Goal: Task Accomplishment & Management: Use online tool/utility

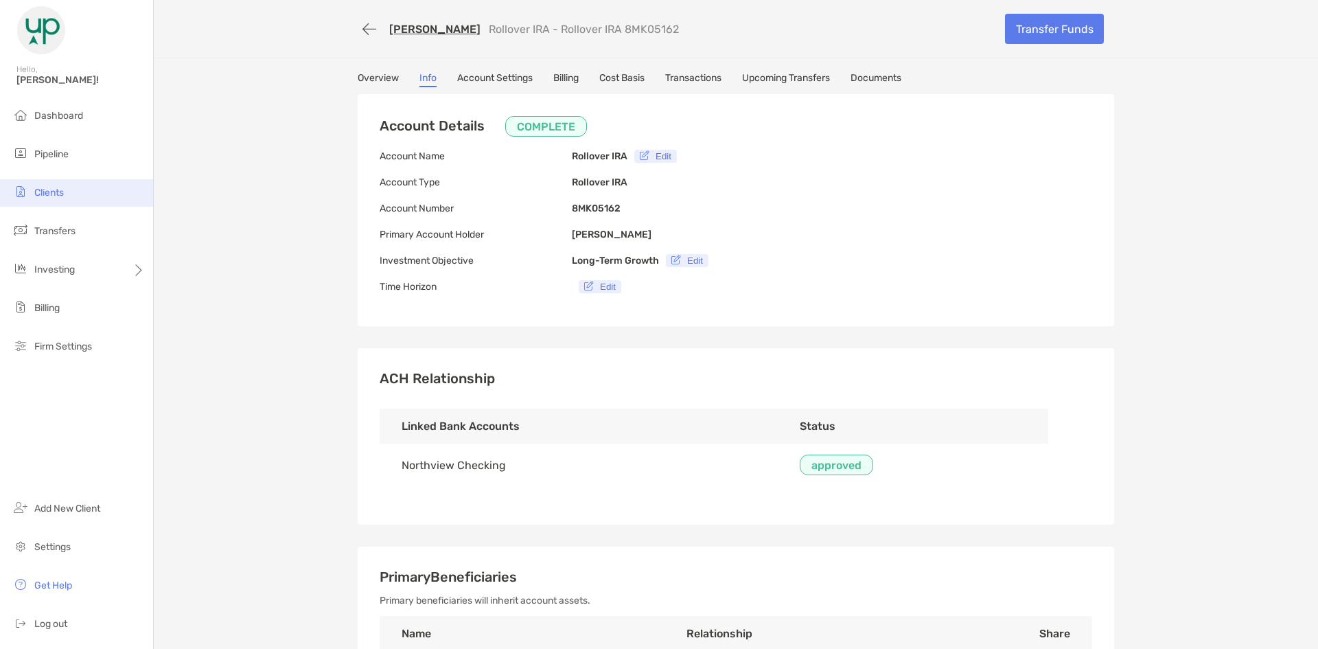
click at [47, 196] on span "Clients" at bounding box center [49, 193] width 30 height 12
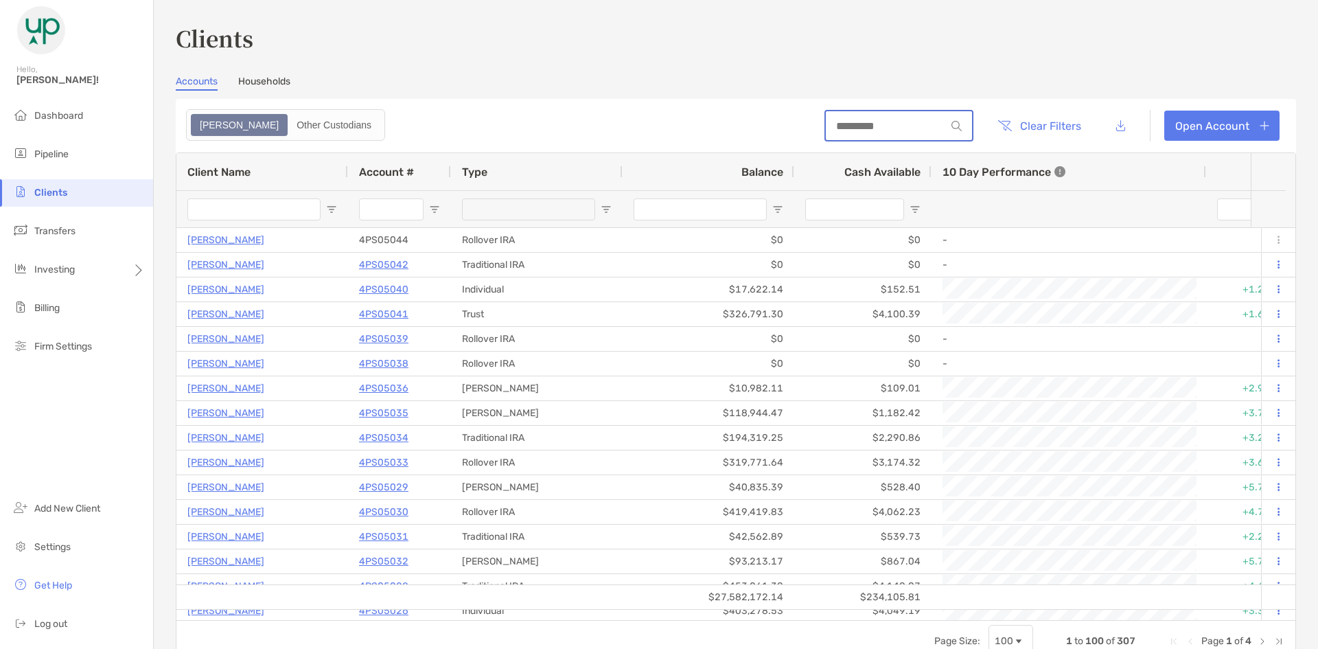
click at [871, 124] on input at bounding box center [886, 126] width 120 height 12
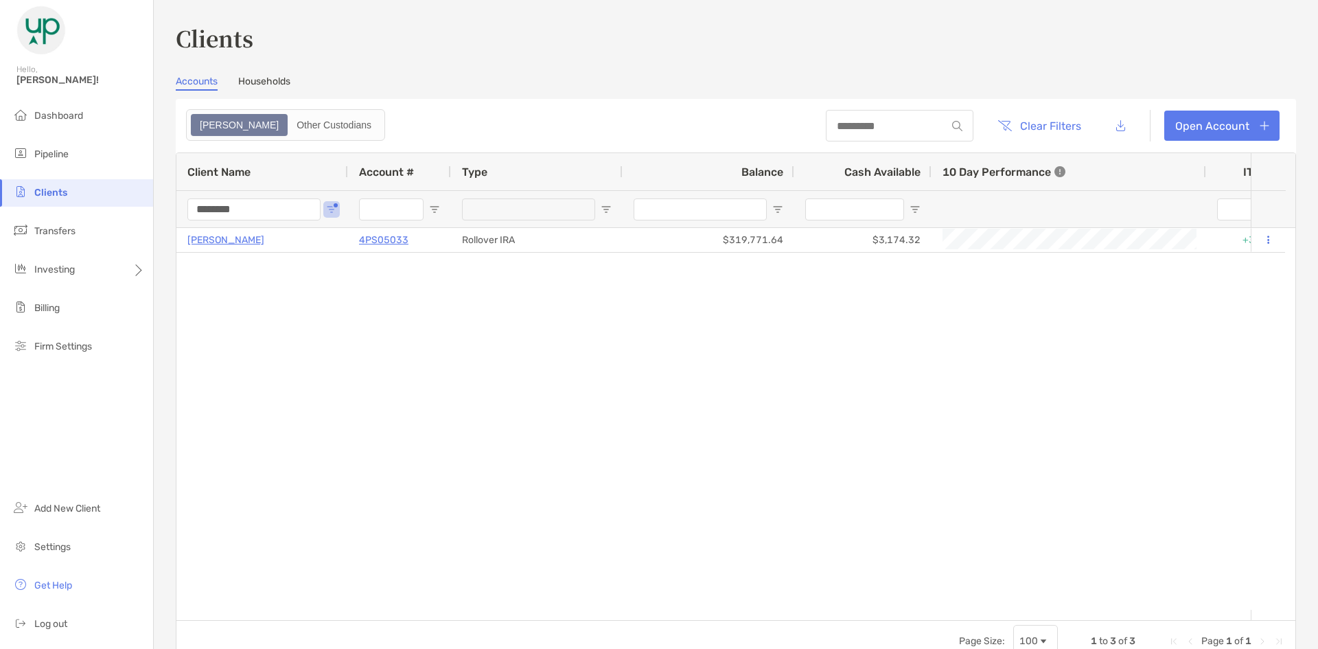
click at [265, 212] on input "********" at bounding box center [253, 209] width 133 height 22
drag, startPoint x: 264, startPoint y: 212, endPoint x: 137, endPoint y: 203, distance: 128.0
click at [137, 203] on div "Clients Hello, Barbara! Dashboard Pipeline Clients Transfers Investing Billing …" at bounding box center [659, 324] width 1318 height 649
type input "******"
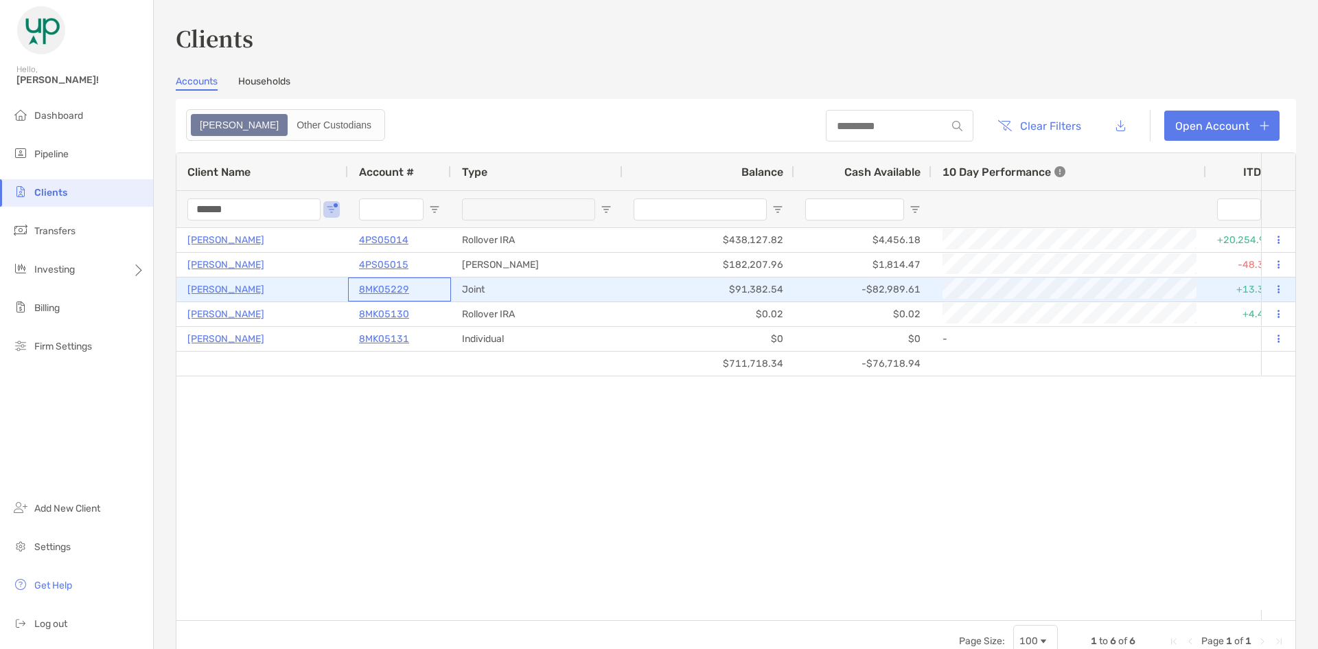
click at [373, 291] on p "8MK05229" at bounding box center [384, 289] width 50 height 17
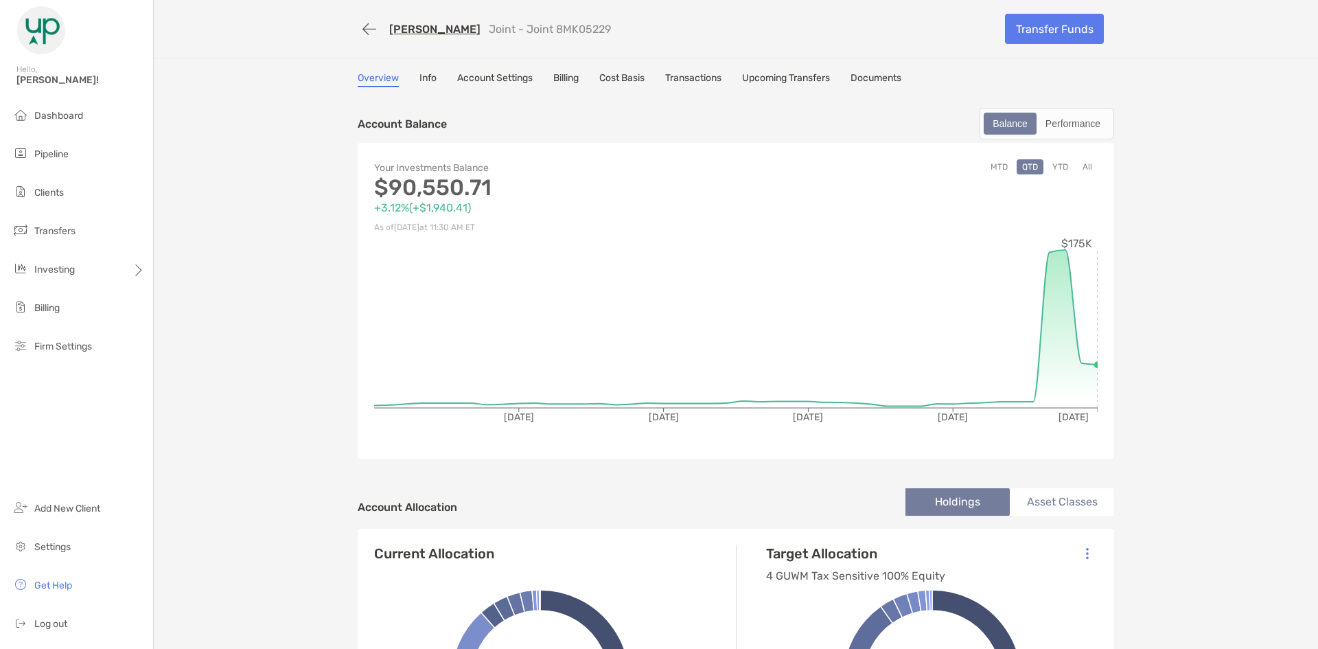
click at [692, 73] on link "Transactions" at bounding box center [693, 79] width 56 height 15
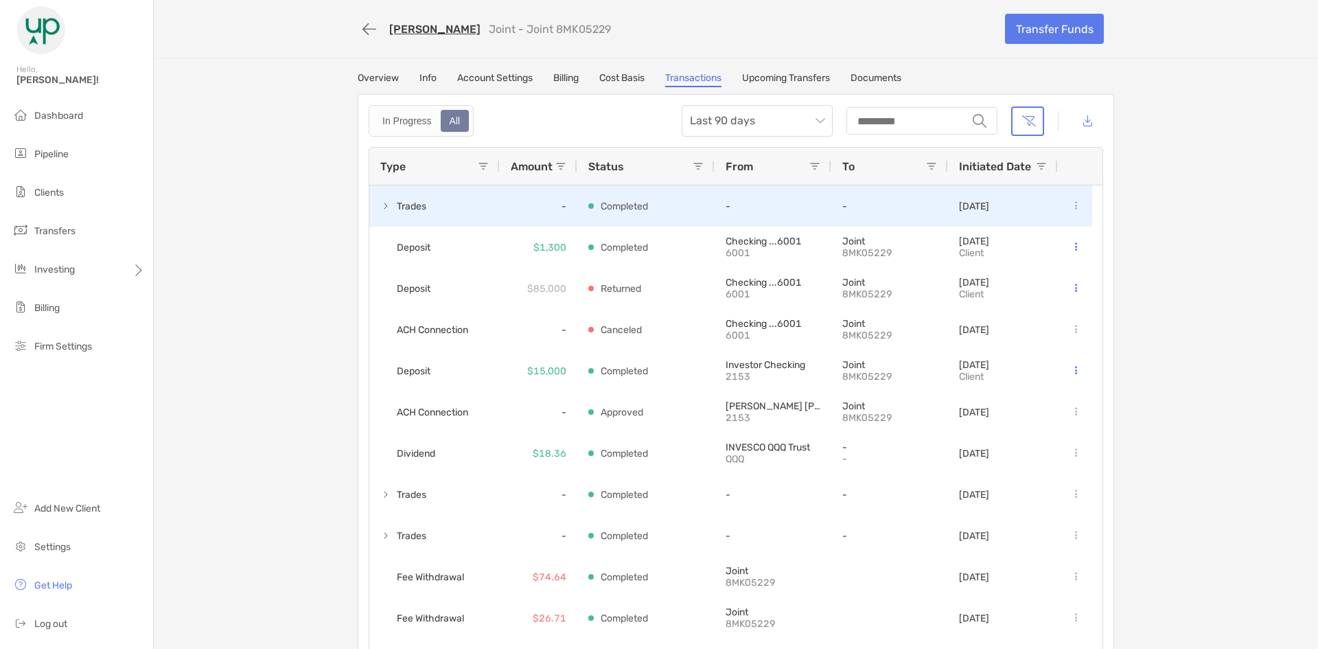
click at [380, 208] on span at bounding box center [385, 205] width 11 height 11
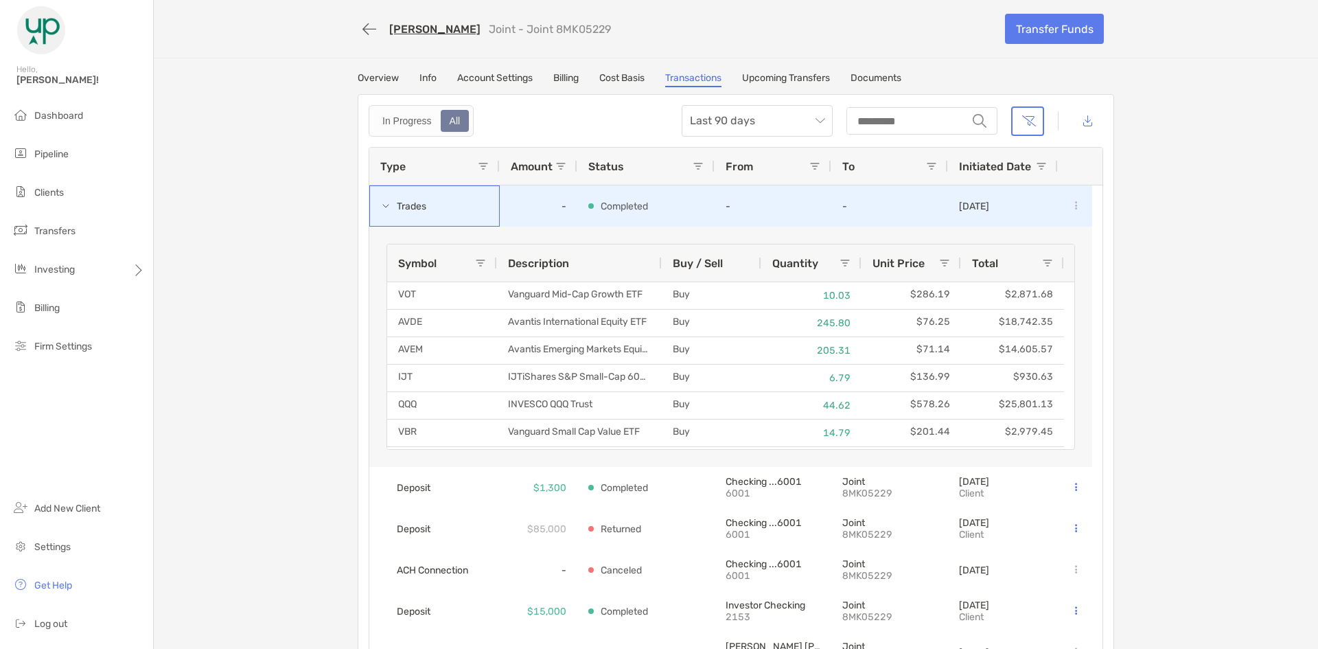
click at [374, 208] on div "Trades" at bounding box center [434, 205] width 130 height 41
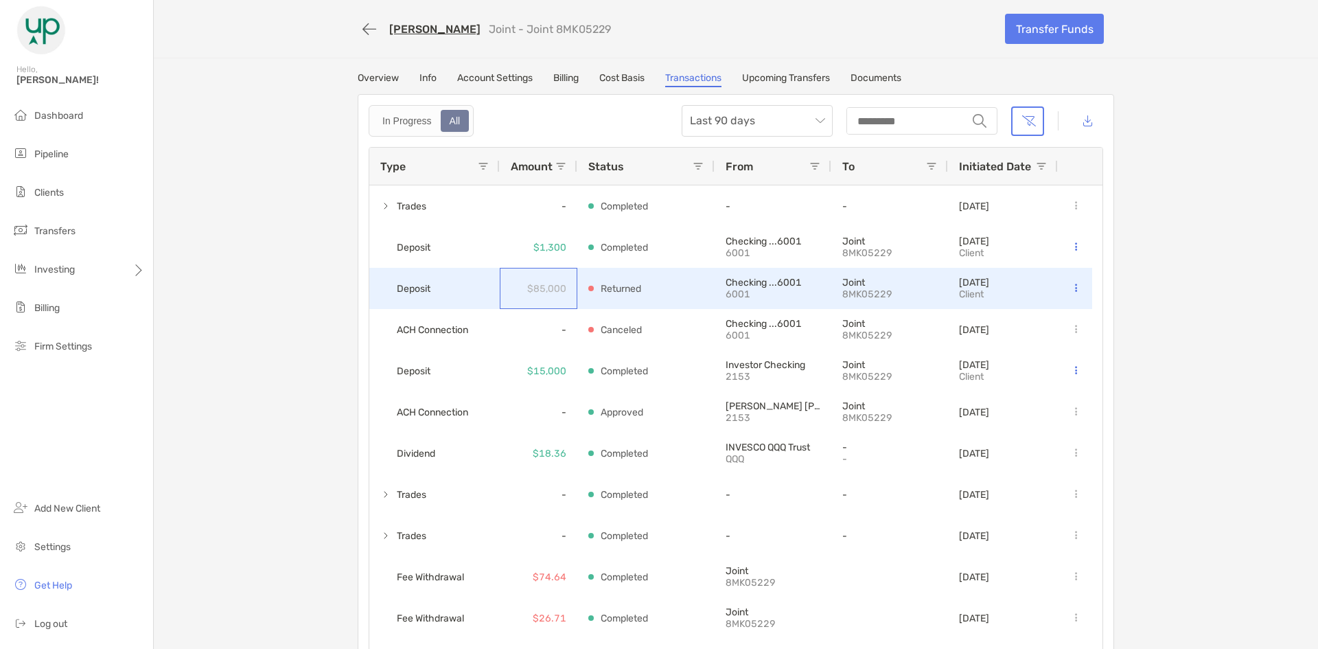
click at [517, 286] on div "$85,000" at bounding box center [539, 288] width 78 height 41
click at [482, 286] on div "Deposit" at bounding box center [434, 288] width 130 height 41
click at [1075, 289] on button at bounding box center [1076, 289] width 14 height 14
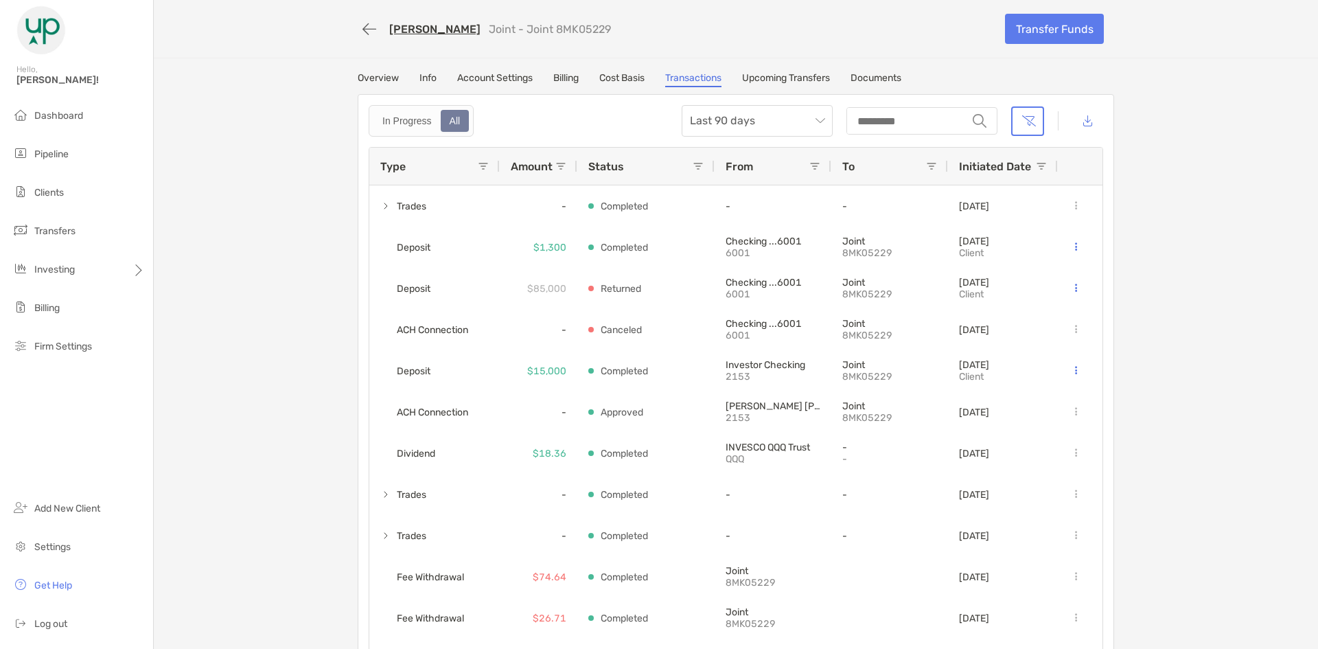
click at [1213, 294] on div "[PERSON_NAME] Joint - Joint 8MK05229 Transfer Funds Overview Info Account Setti…" at bounding box center [736, 334] width 1165 height 669
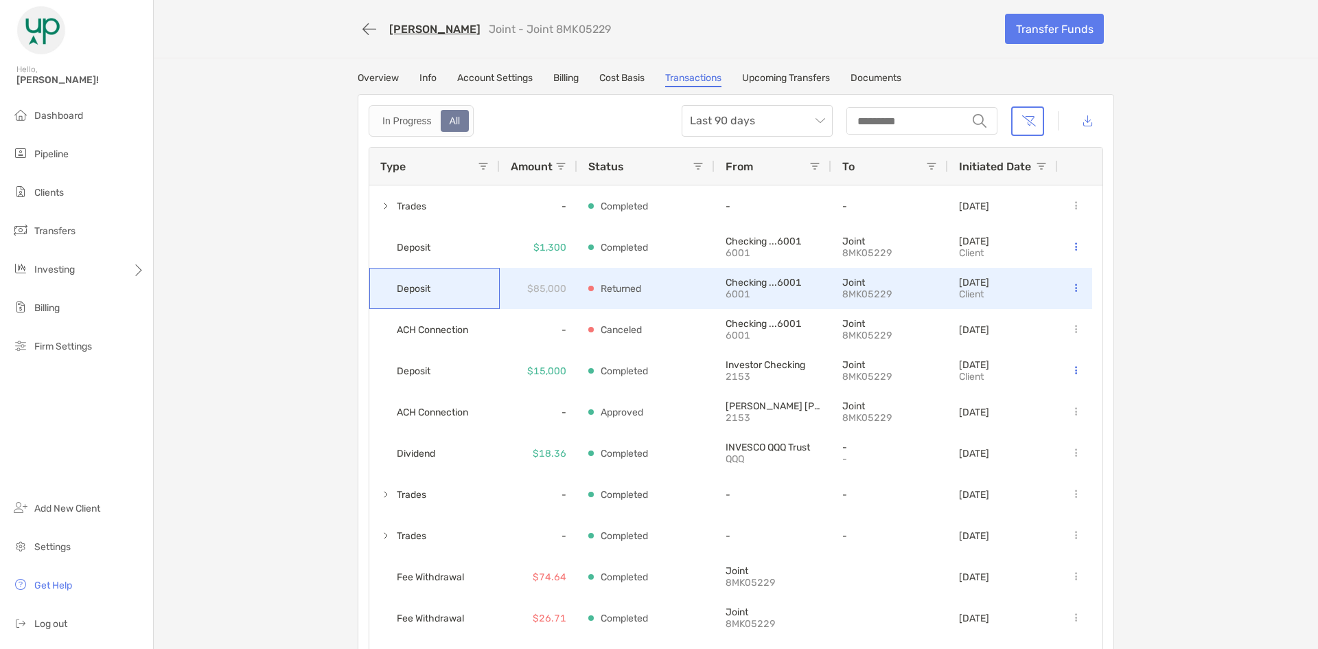
click at [482, 294] on div "Deposit" at bounding box center [434, 288] width 130 height 41
click at [562, 294] on div "$85,000" at bounding box center [539, 288] width 78 height 41
click at [485, 294] on div "Deposit" at bounding box center [434, 288] width 130 height 41
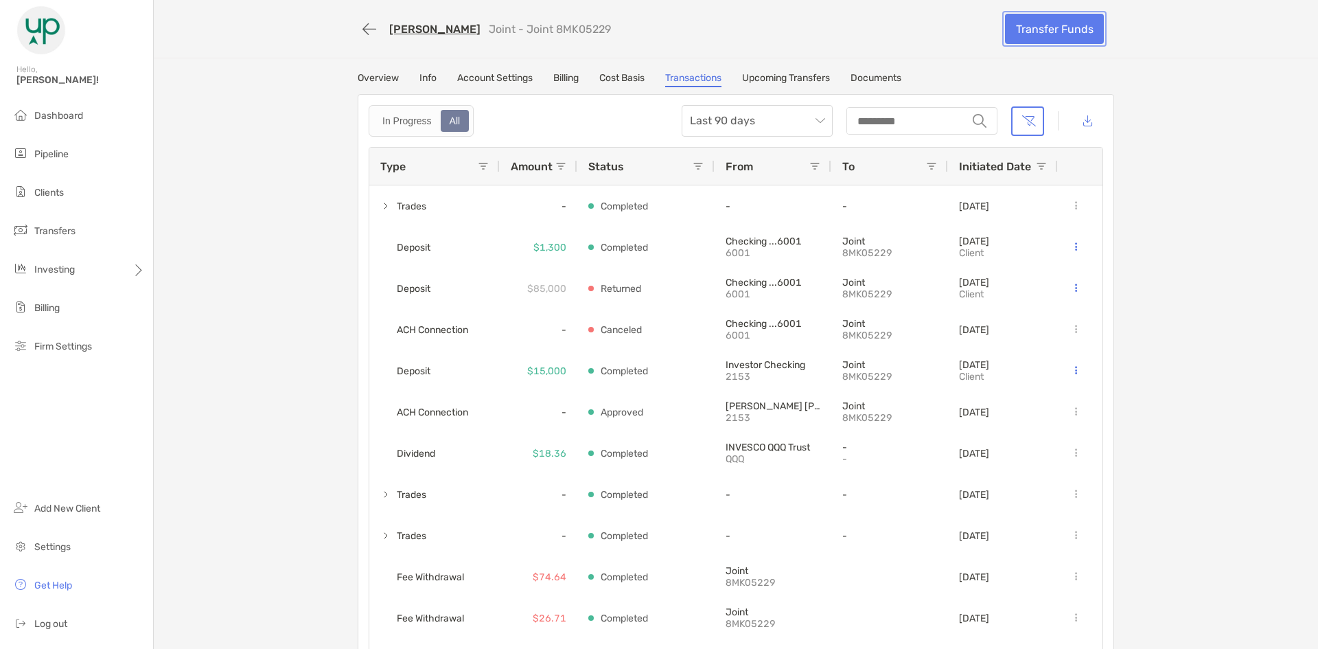
click at [1042, 35] on link "Transfer Funds" at bounding box center [1054, 29] width 99 height 30
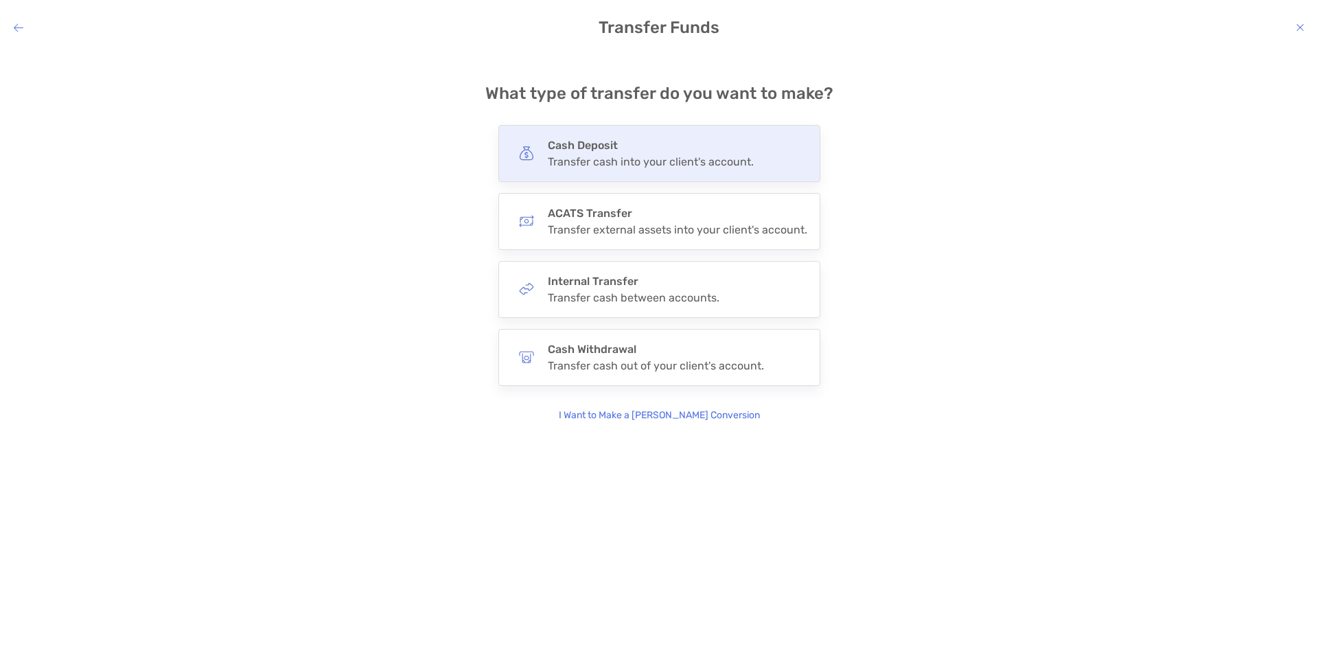
click at [585, 150] on h4 "Cash Deposit" at bounding box center [651, 145] width 206 height 13
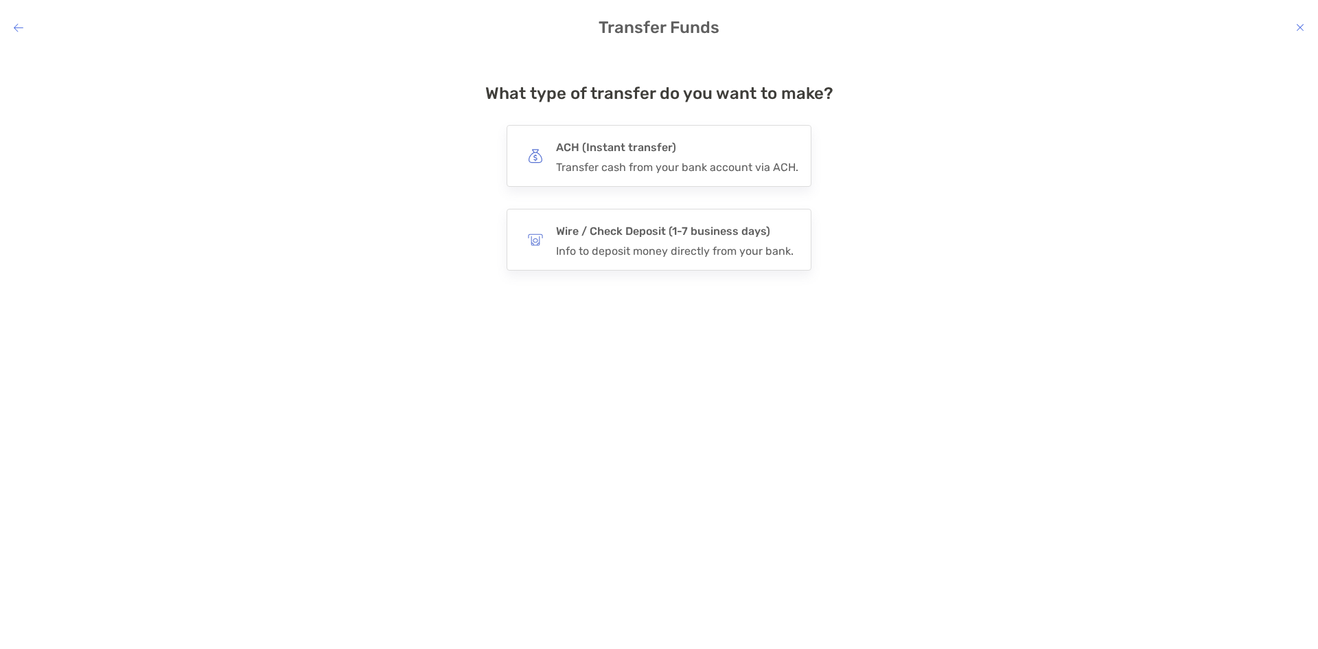
click at [585, 150] on h4 "ACH (Instant transfer)" at bounding box center [677, 147] width 242 height 19
click at [0, 0] on input "***" at bounding box center [0, 0] width 0 height 0
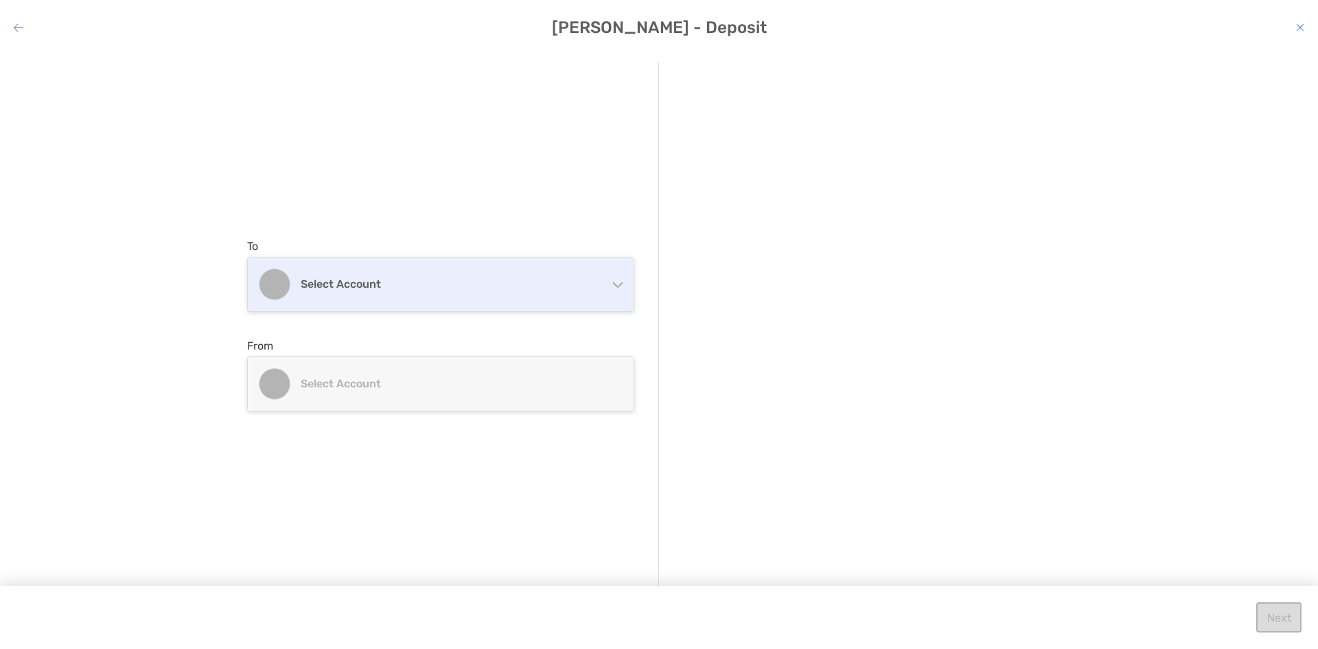
click at [564, 297] on div "Select account" at bounding box center [441, 284] width 386 height 54
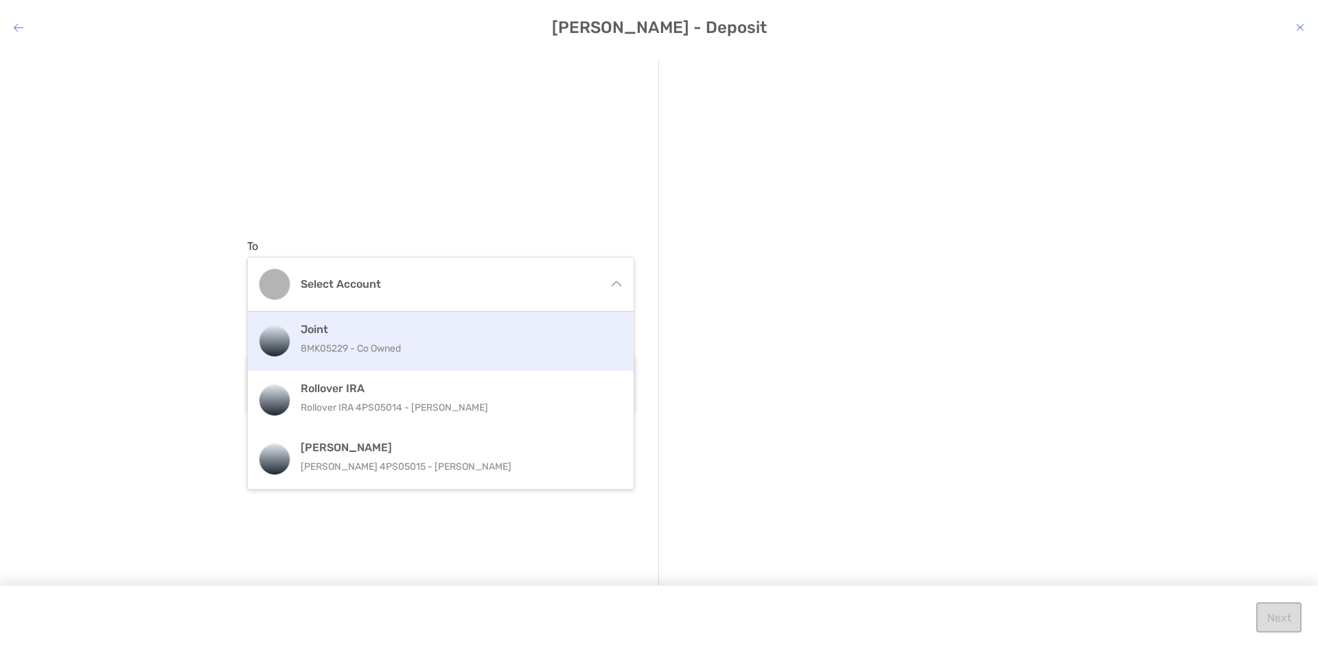
click at [500, 356] on p "8MK05229 - Co Owned" at bounding box center [456, 348] width 310 height 17
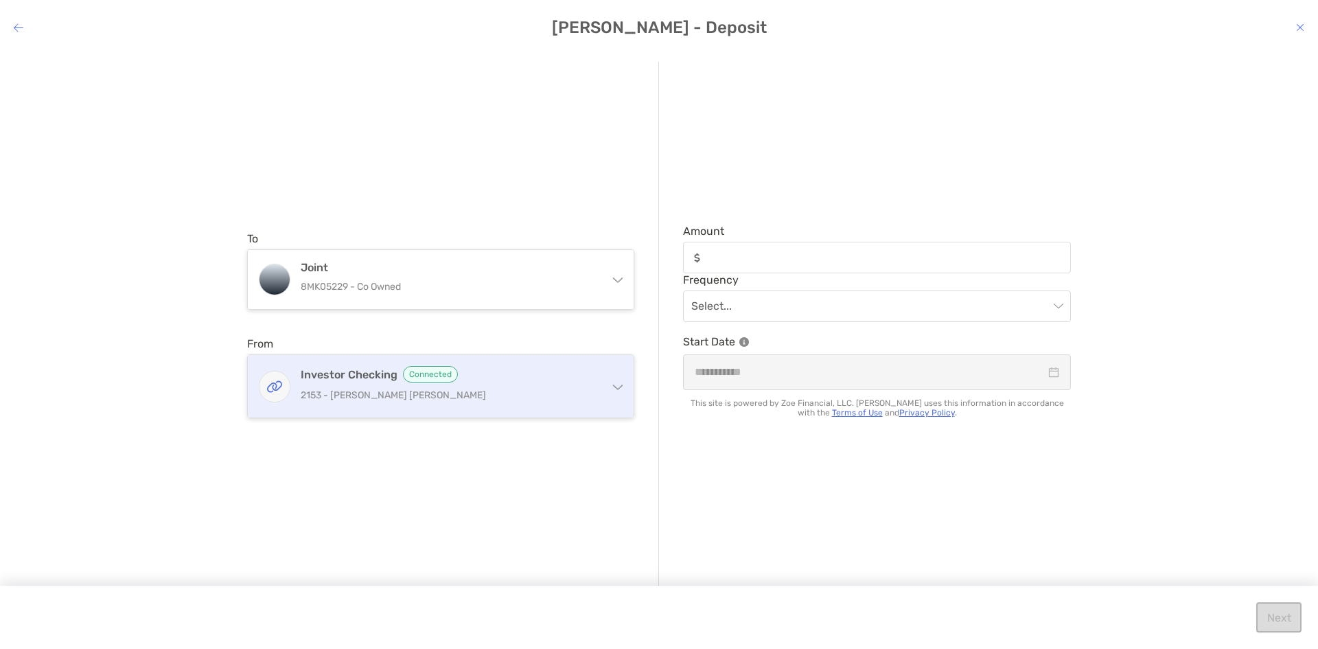
click at [503, 392] on p "2153 - [PERSON_NAME] [PERSON_NAME]" at bounding box center [449, 395] width 297 height 17
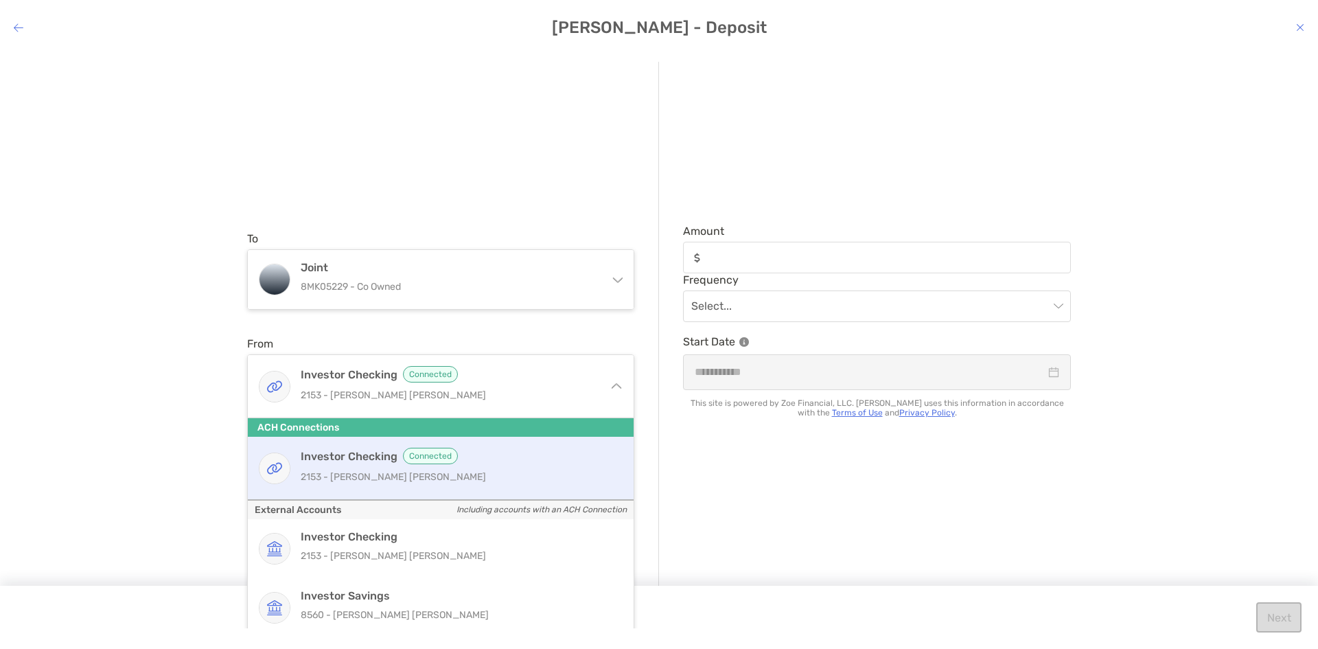
scroll to position [58, 0]
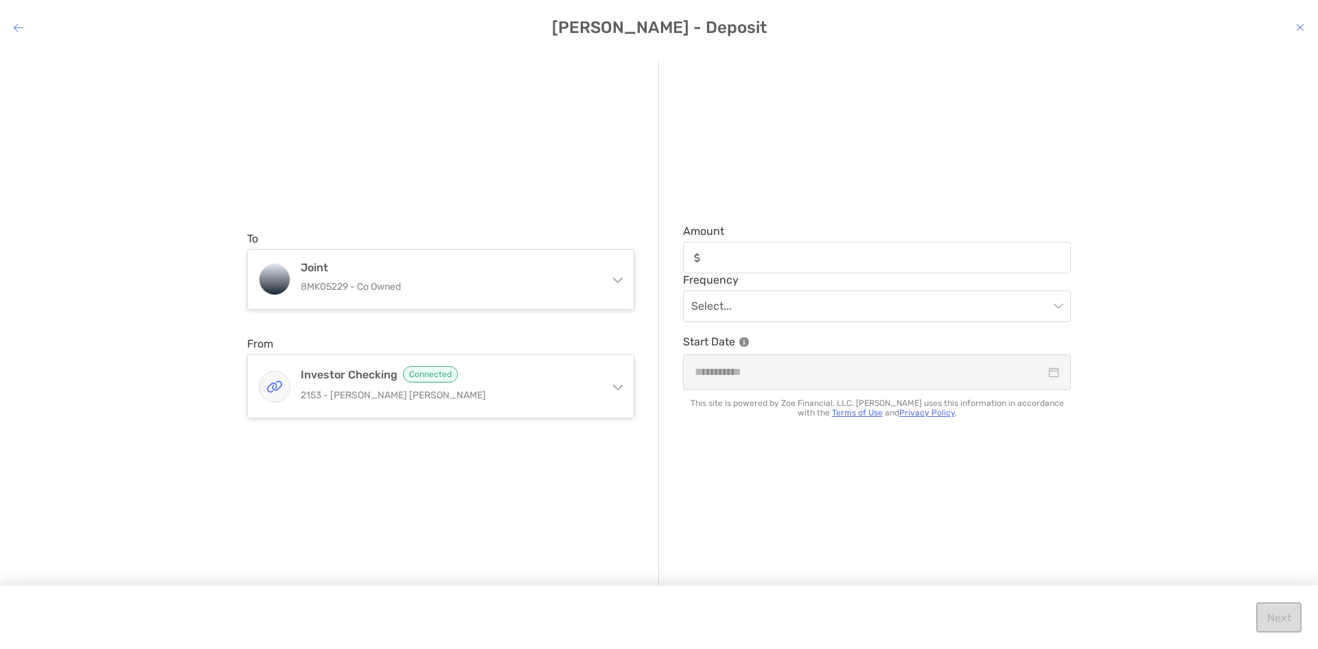
click at [154, 229] on div "To Joint 8MK05229 - Co Owned Joint 8MK05229 - Co Owned Rollover IRA Rollover IR…" at bounding box center [659, 339] width 1318 height 577
click at [1300, 21] on div "modal" at bounding box center [1300, 27] width 8 height 13
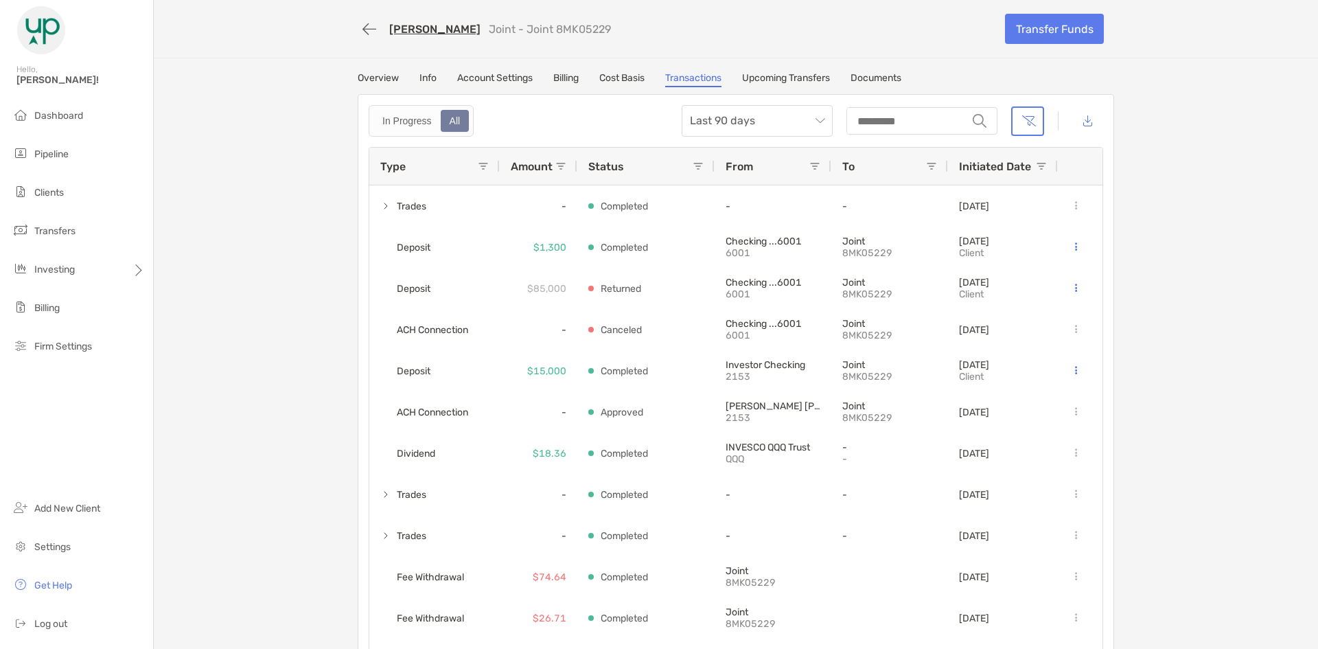
click at [423, 82] on link "Info" at bounding box center [428, 79] width 17 height 15
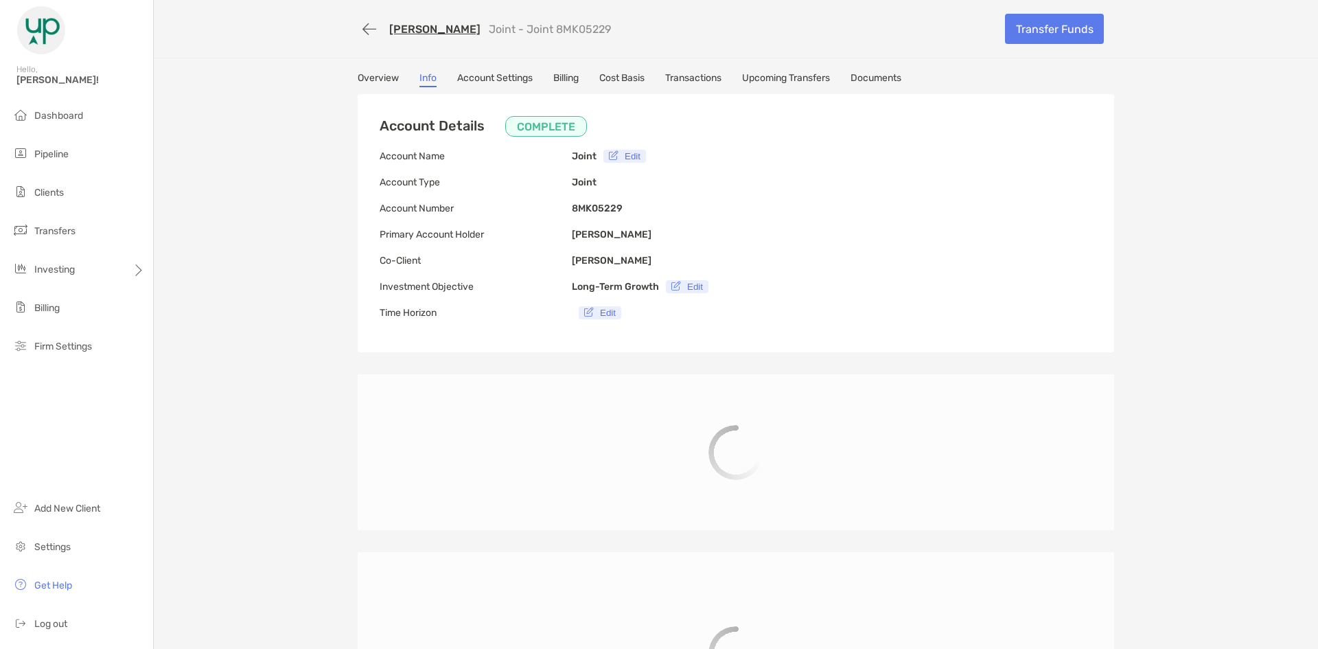
type input "**********"
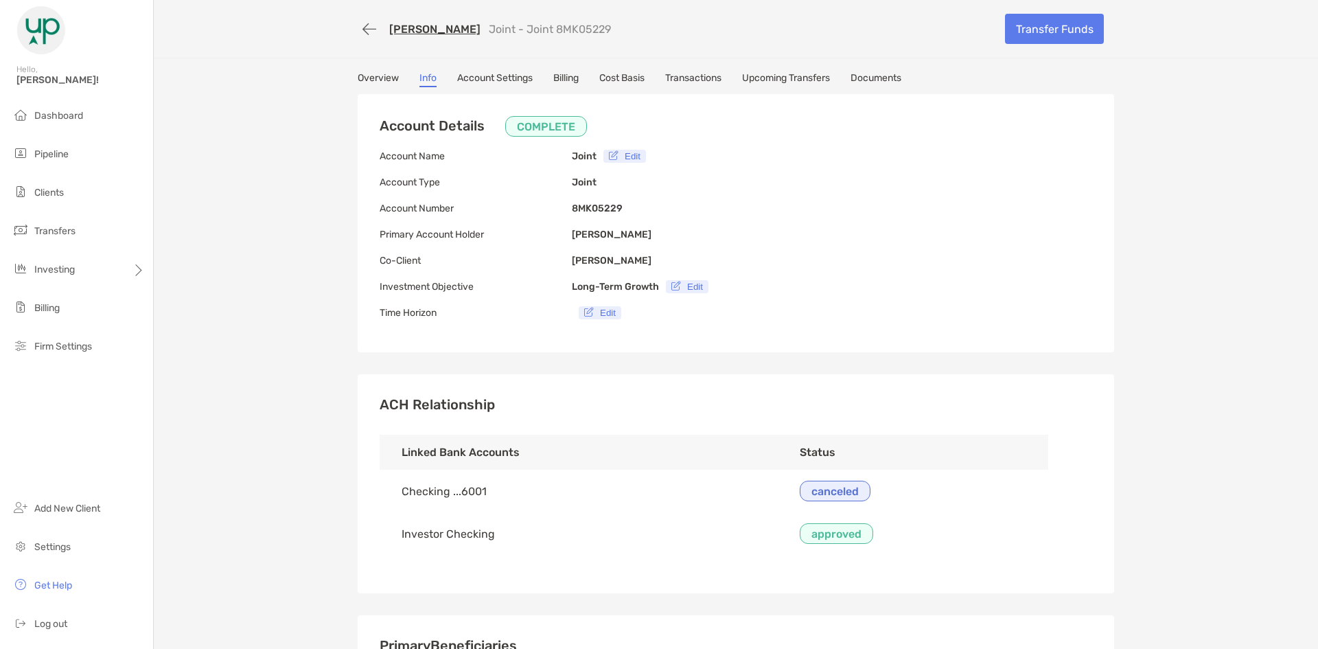
click at [382, 82] on link "Overview" at bounding box center [378, 79] width 41 height 15
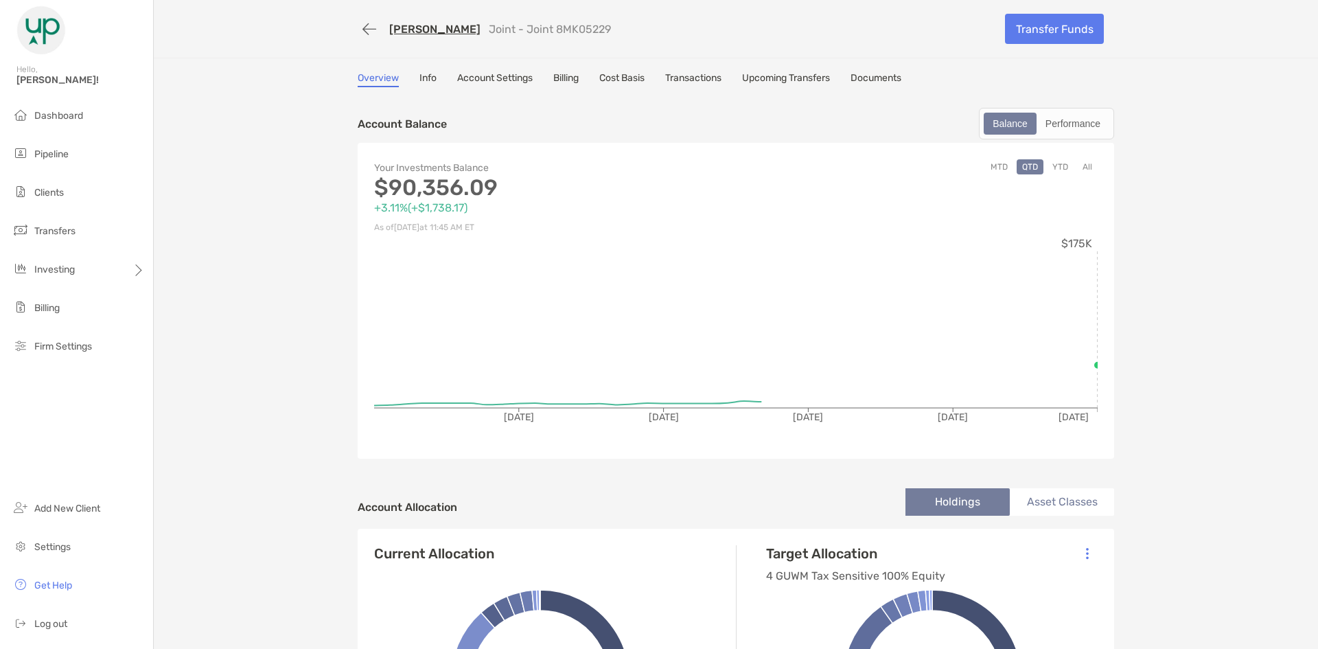
click at [420, 78] on link "Info" at bounding box center [428, 79] width 17 height 15
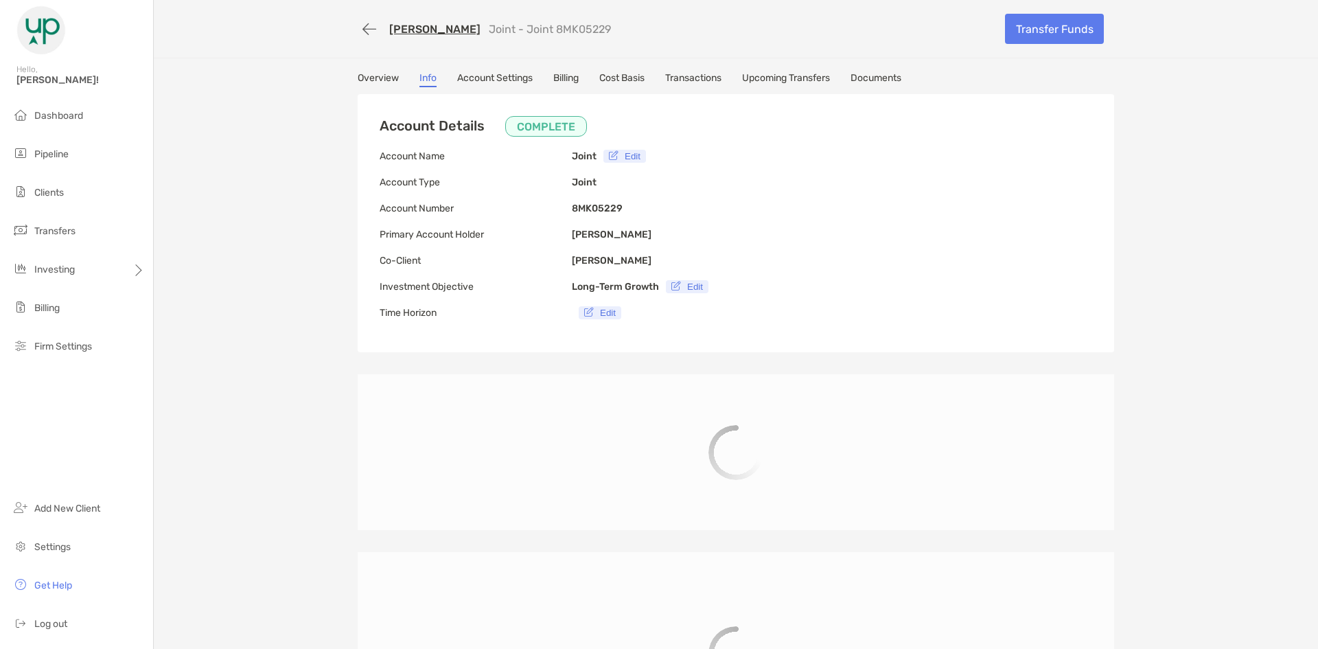
type input "**********"
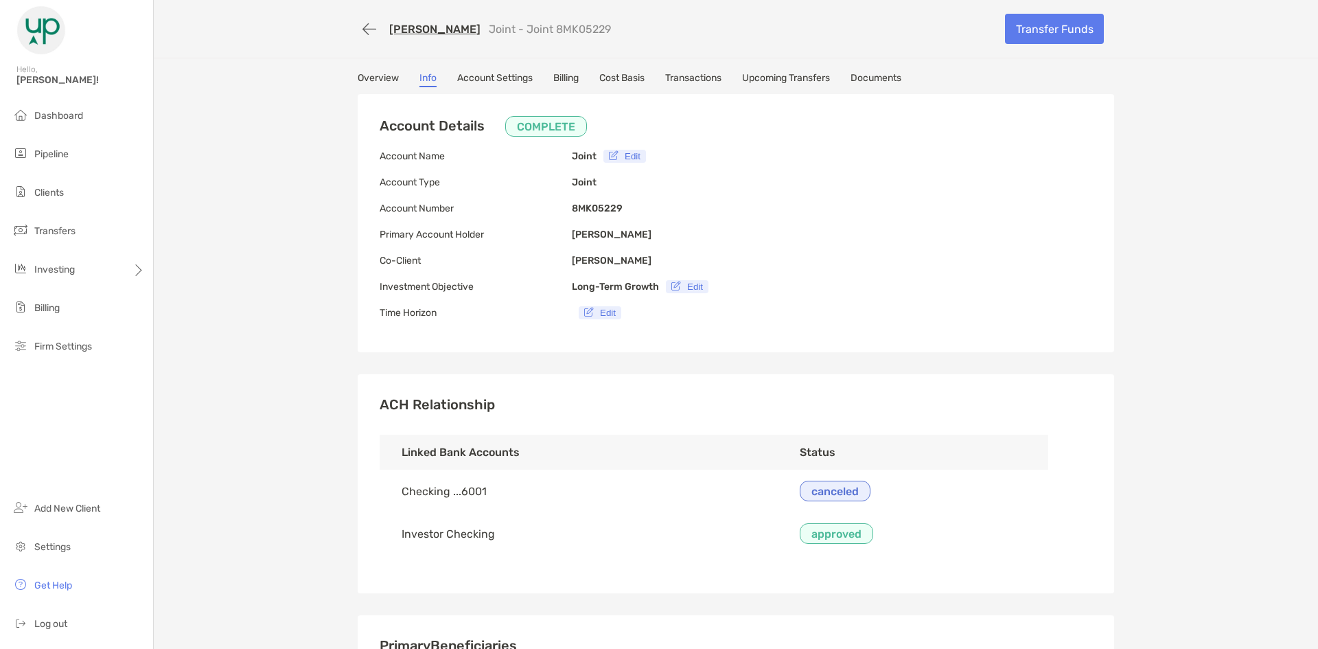
click at [374, 76] on link "Overview" at bounding box center [378, 79] width 41 height 15
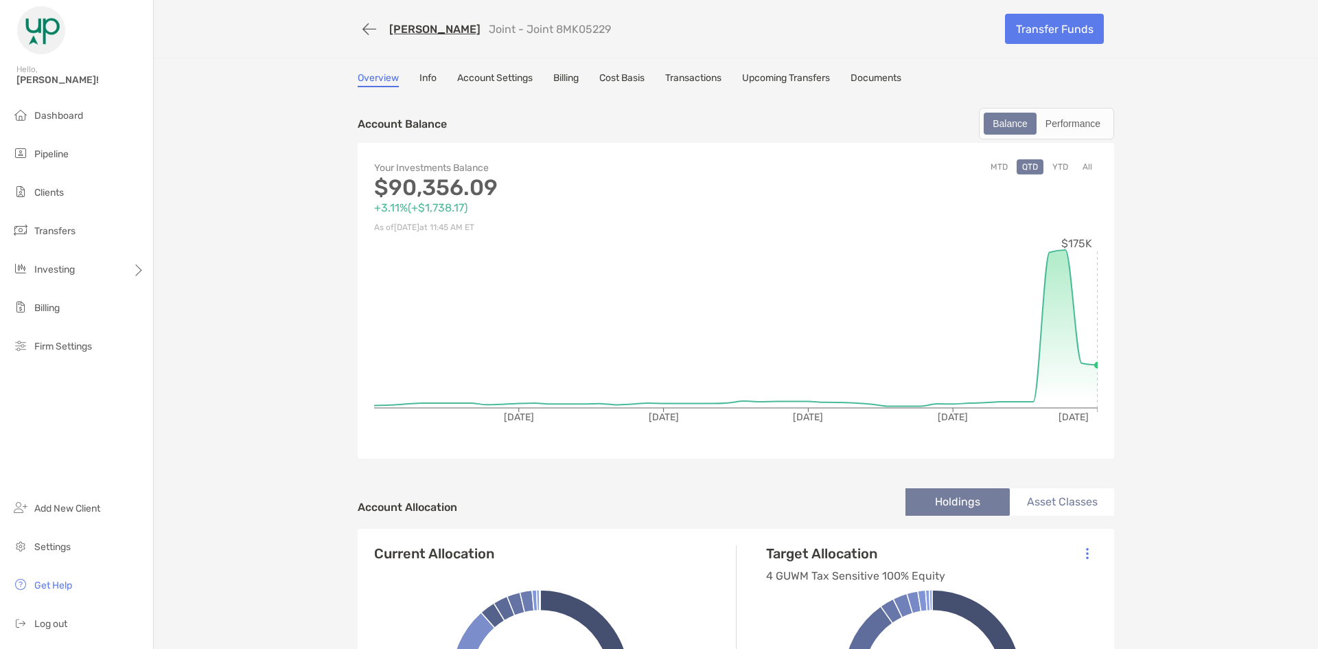
click at [425, 77] on link "Info" at bounding box center [428, 79] width 17 height 15
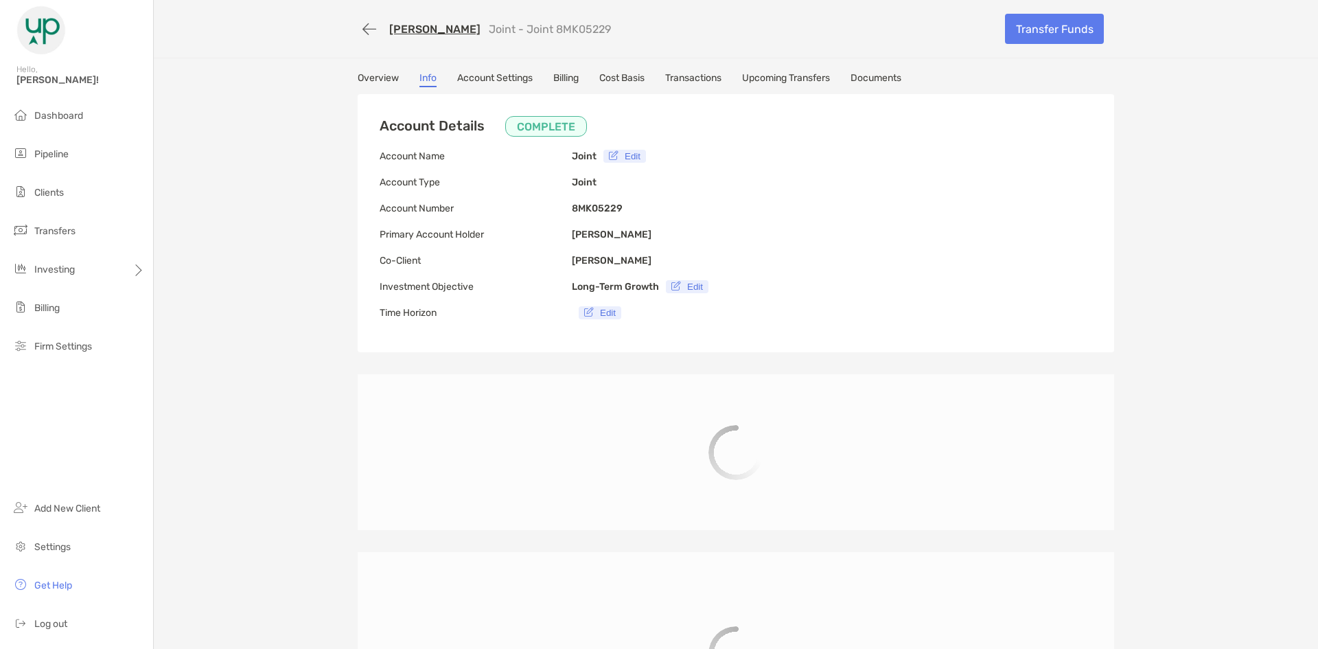
type input "**********"
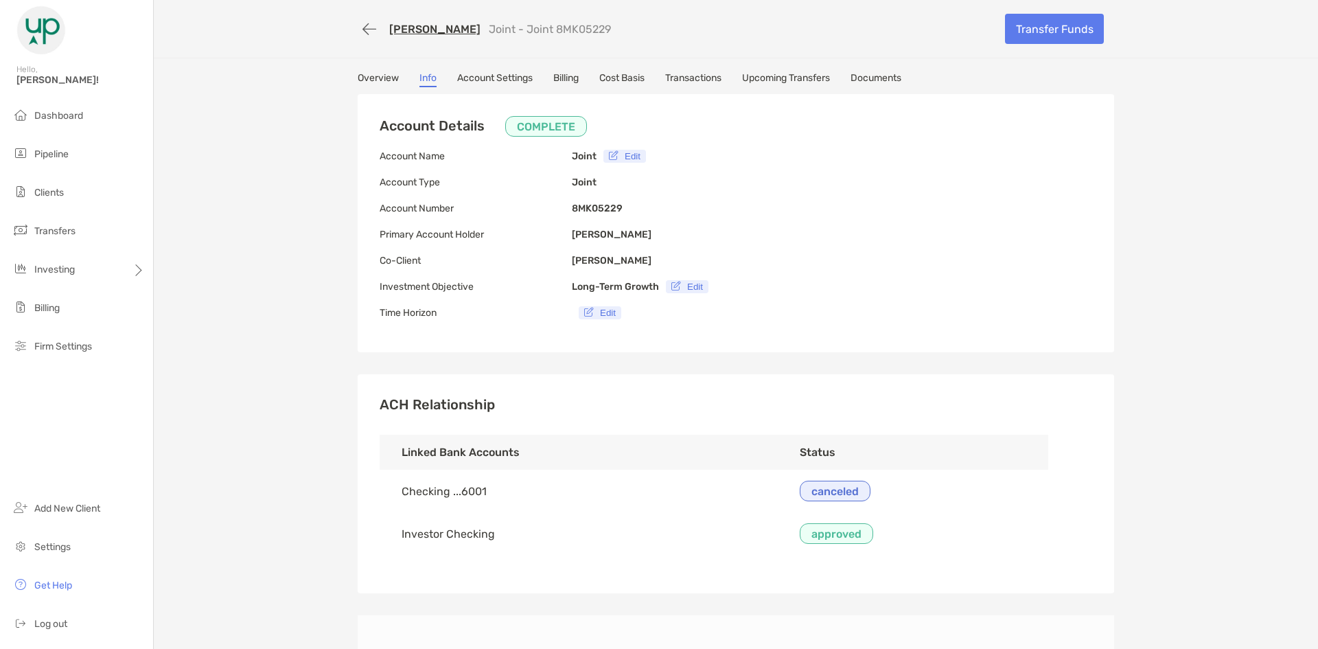
type input "**********"
click at [463, 79] on link "Account Settings" at bounding box center [495, 79] width 76 height 15
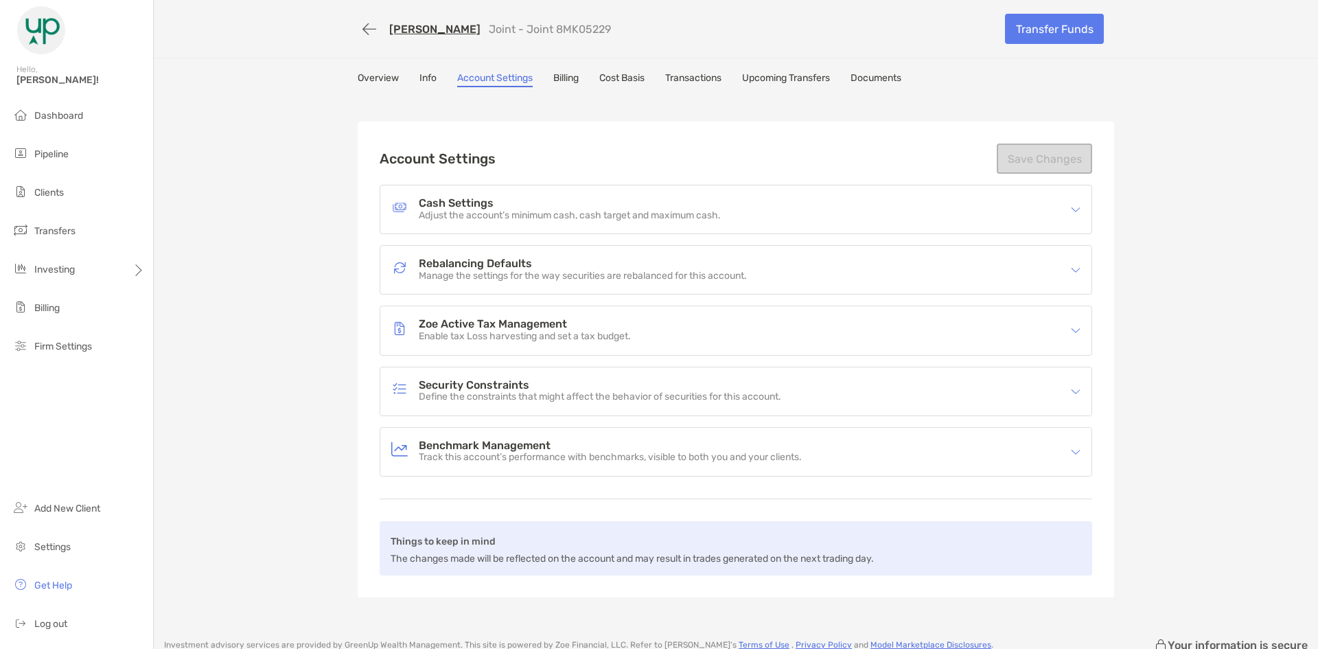
click at [569, 79] on link "Billing" at bounding box center [565, 79] width 25 height 15
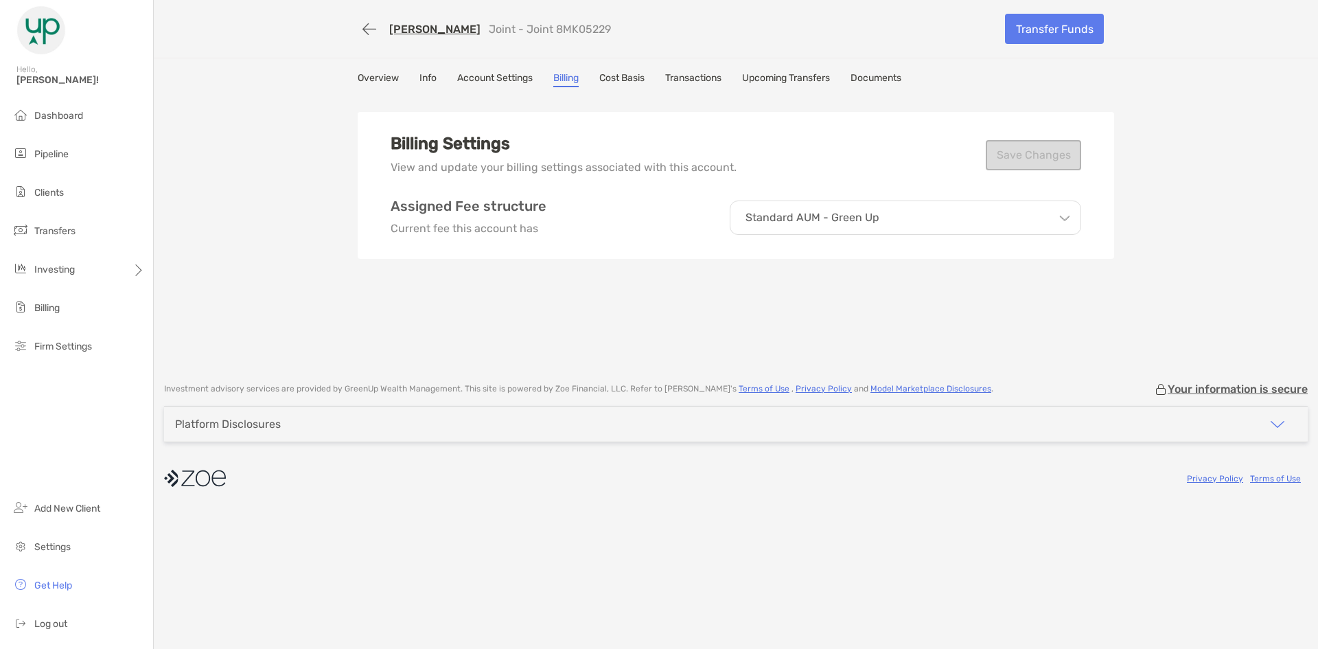
click at [705, 78] on link "Transactions" at bounding box center [693, 79] width 56 height 15
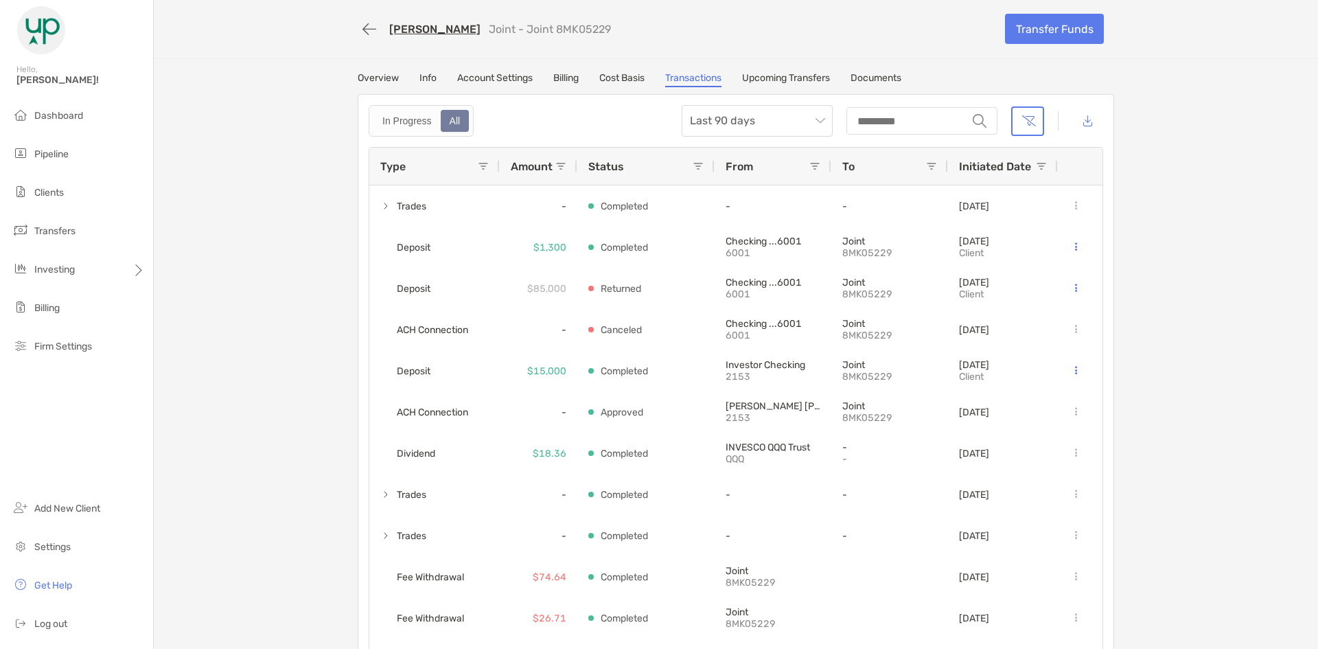
click at [787, 77] on link "Upcoming Transfers" at bounding box center [786, 79] width 88 height 15
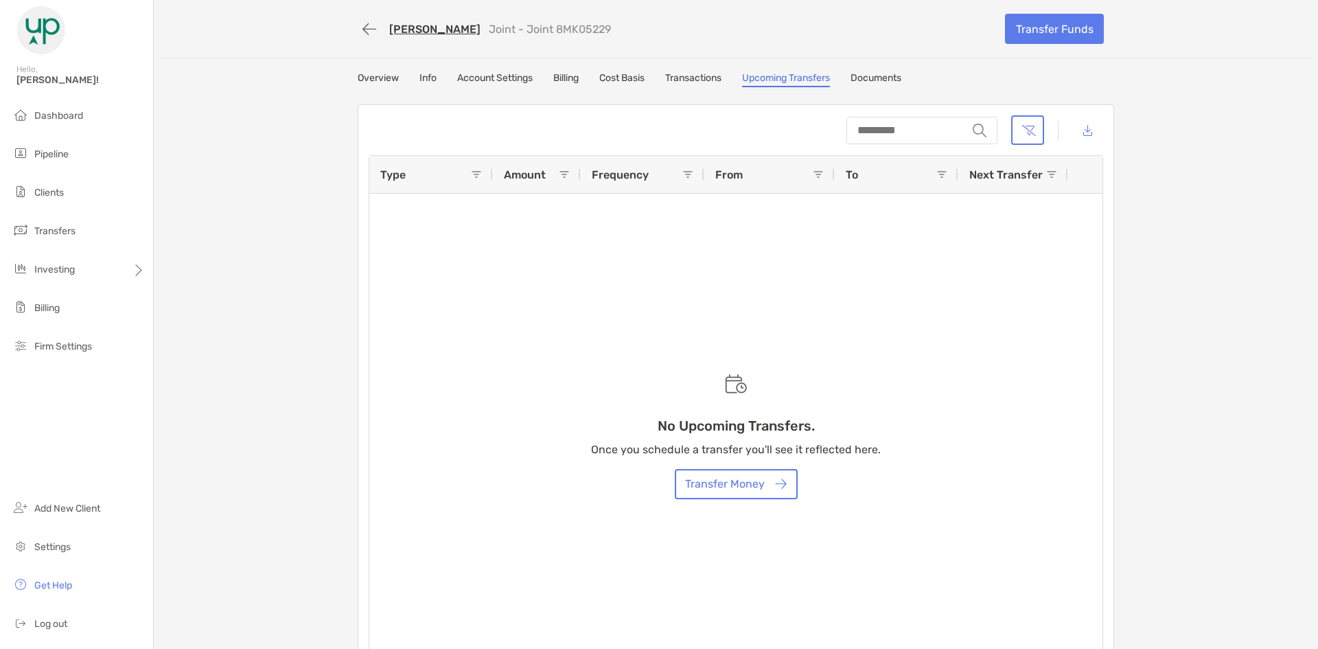
click at [676, 84] on link "Transactions" at bounding box center [693, 79] width 56 height 15
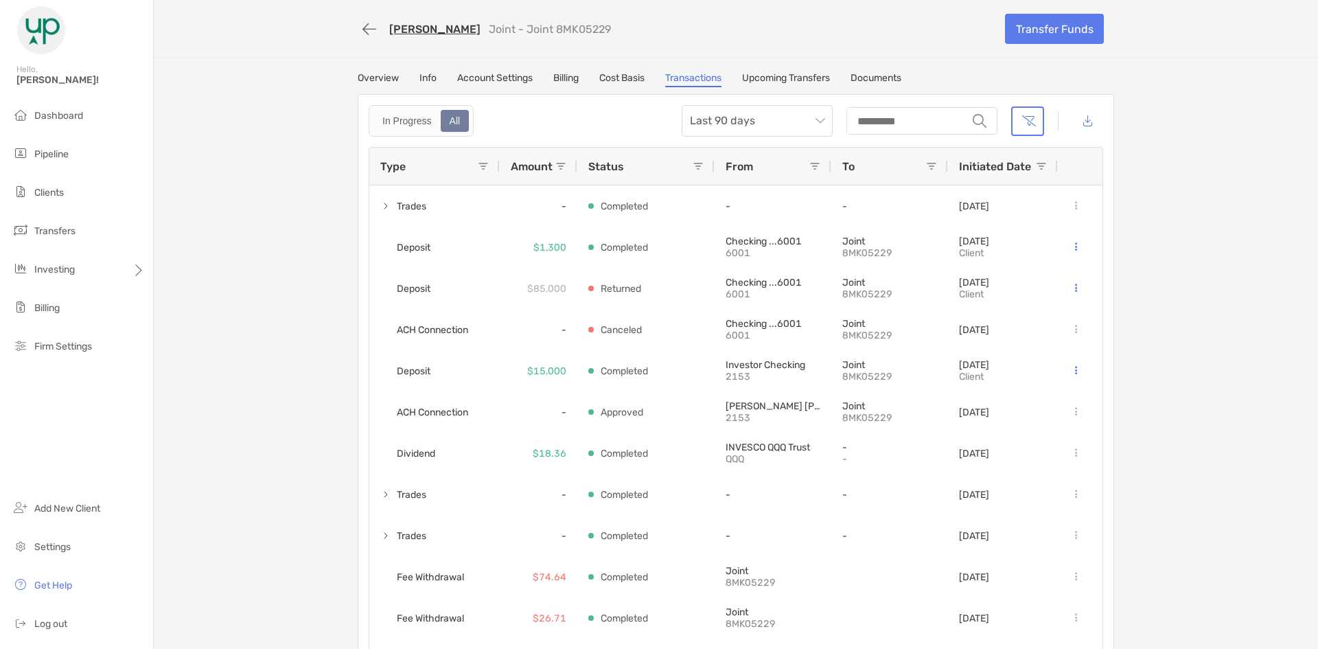
click at [775, 83] on link "Upcoming Transfers" at bounding box center [786, 79] width 88 height 15
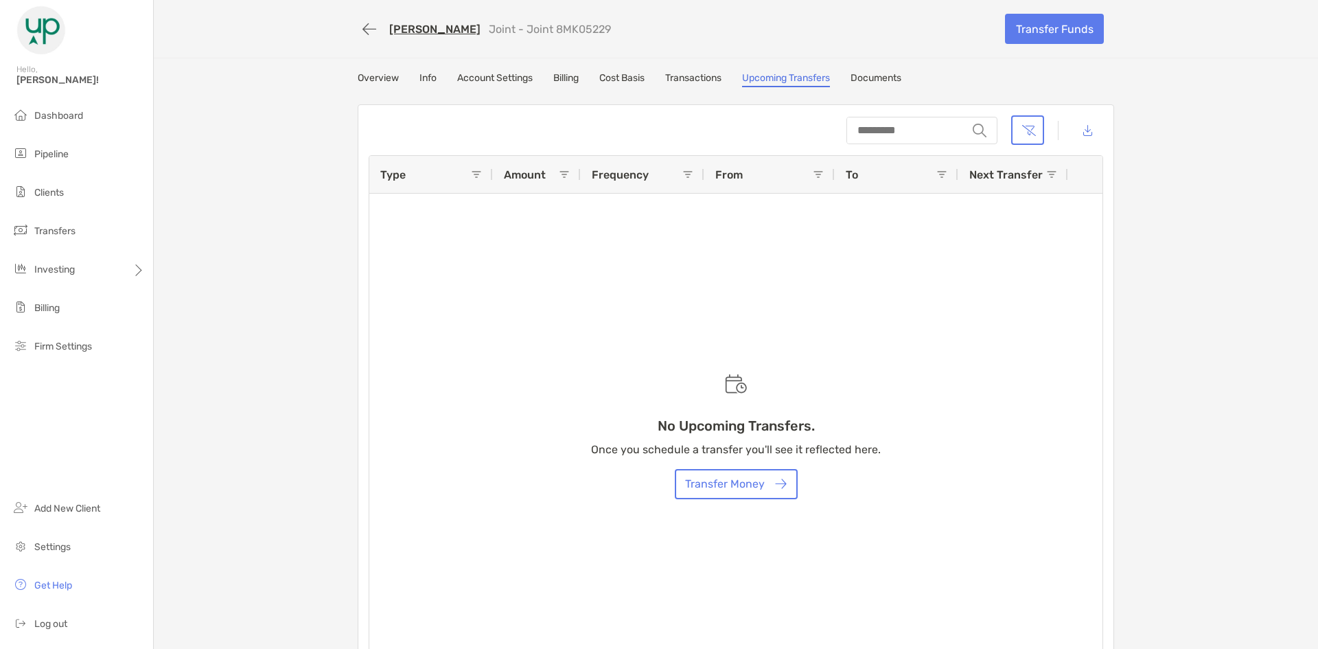
click at [869, 73] on link "Documents" at bounding box center [876, 79] width 51 height 15
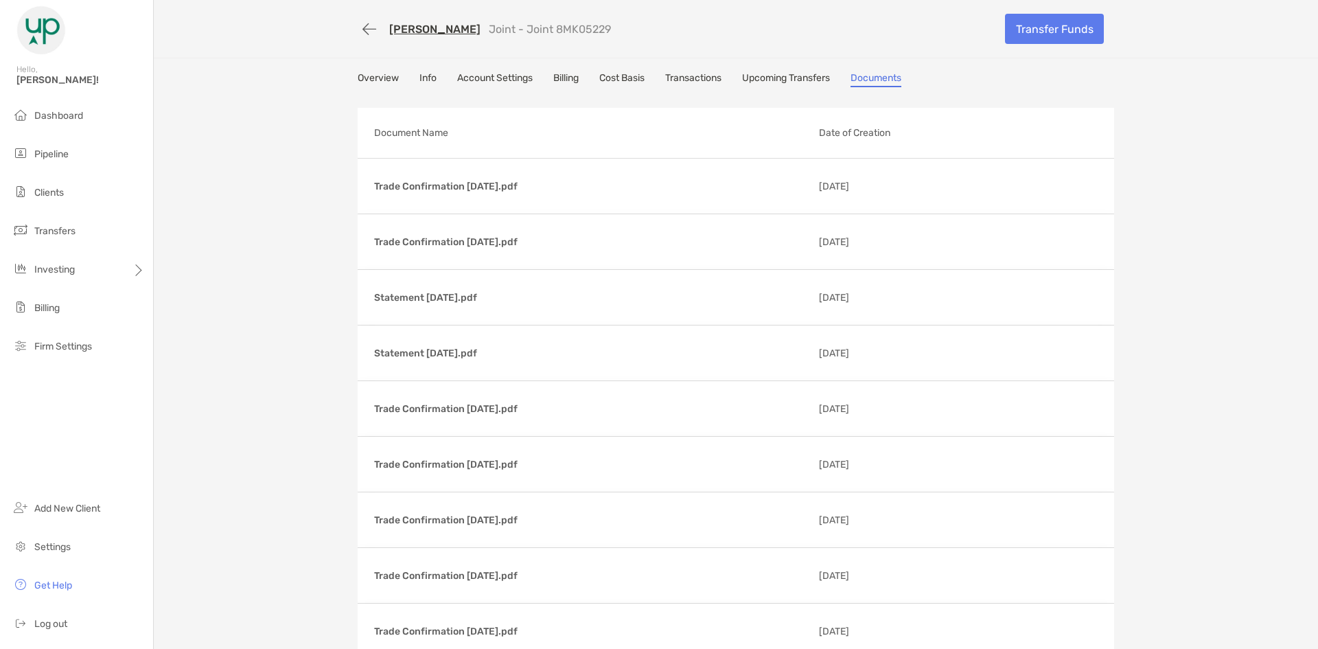
click at [674, 79] on link "Transactions" at bounding box center [693, 79] width 56 height 15
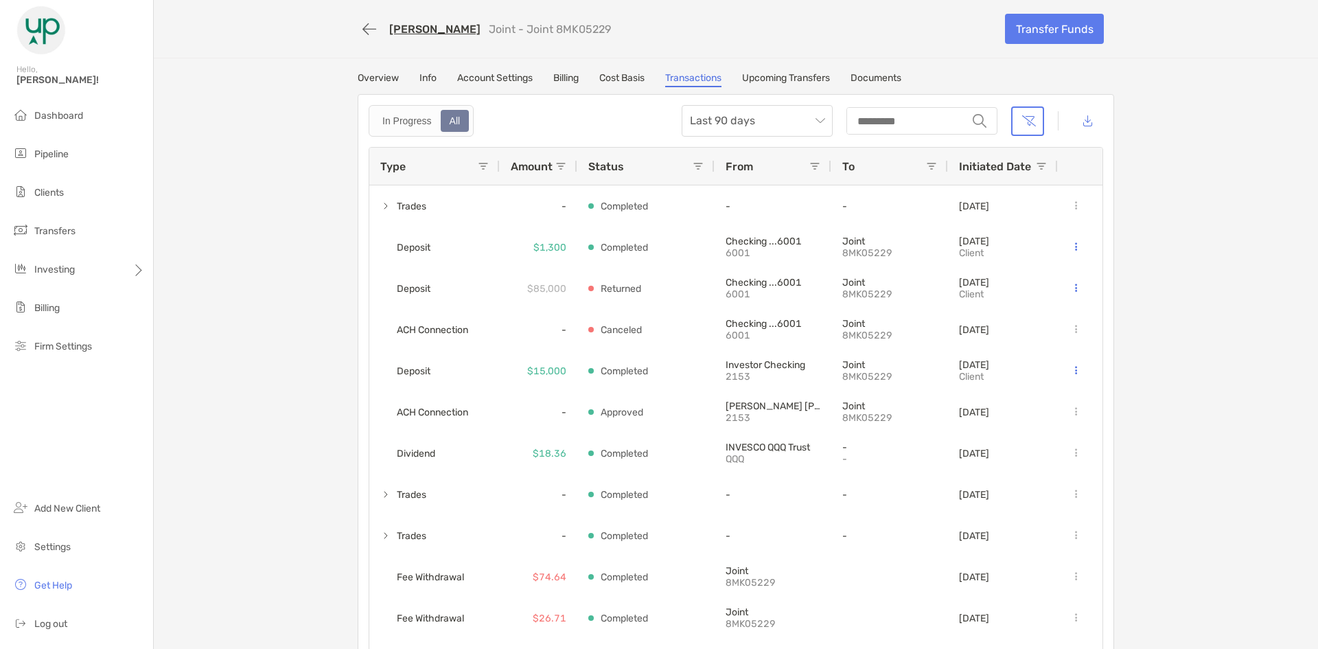
click at [426, 79] on link "Info" at bounding box center [428, 79] width 17 height 15
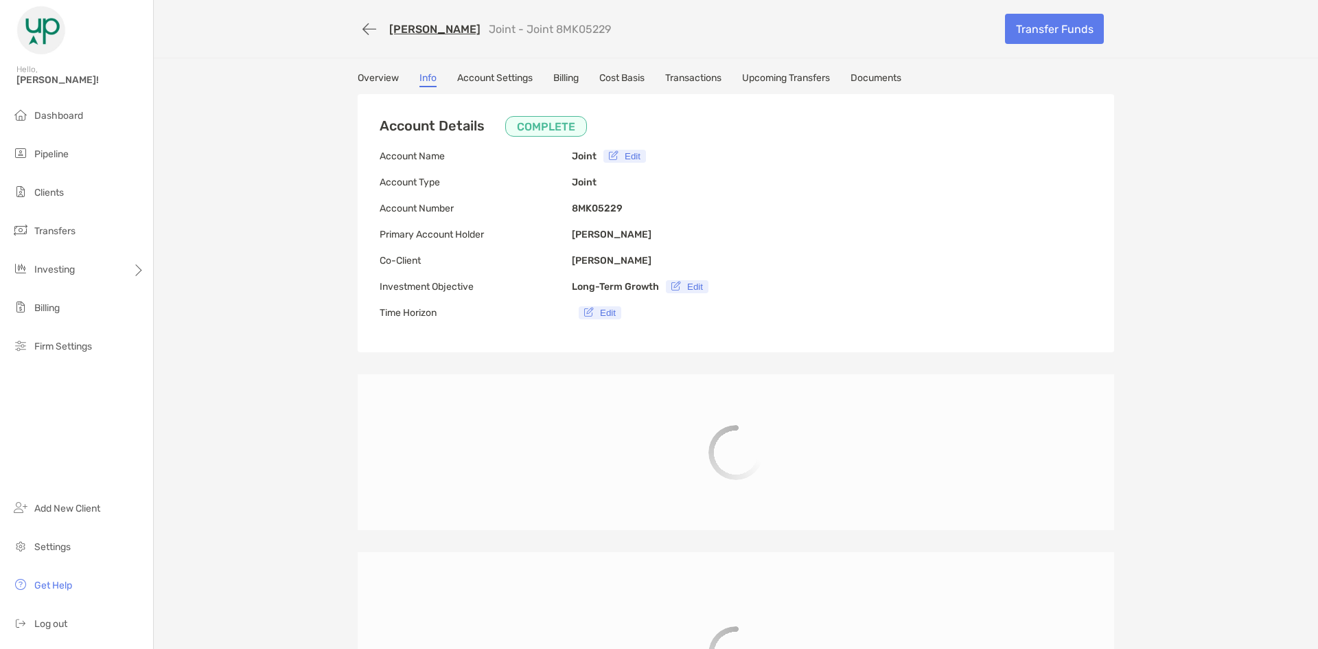
type input "**********"
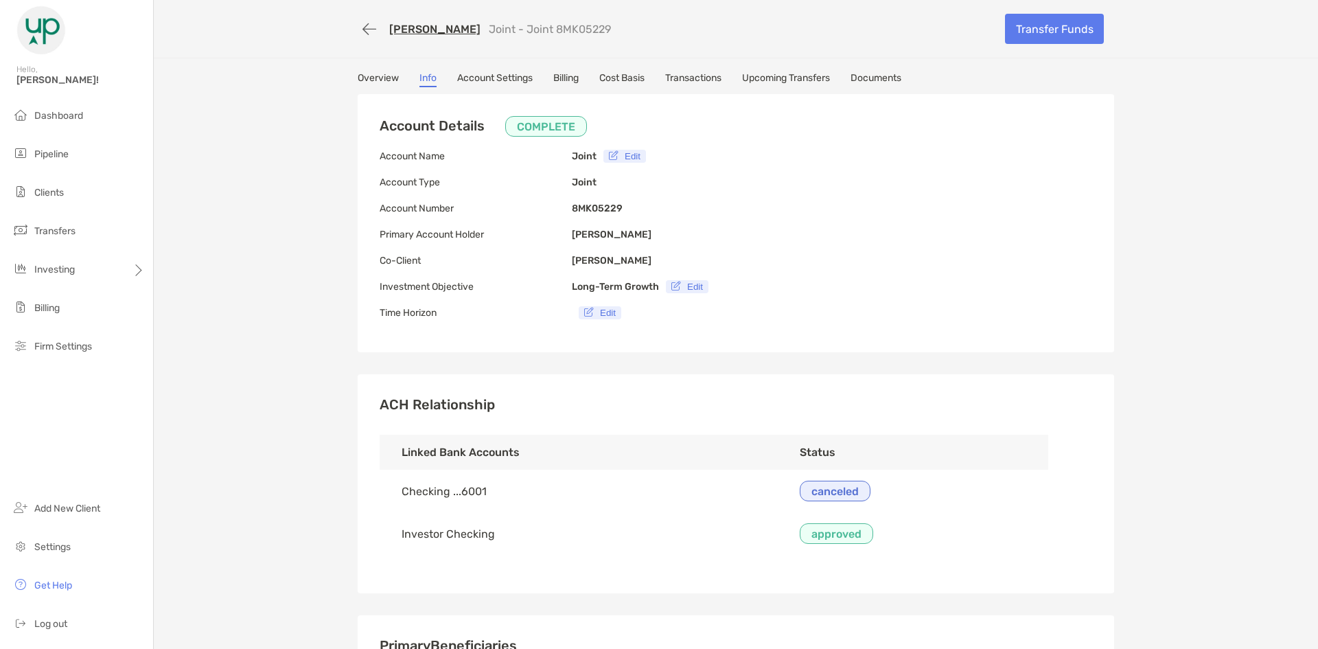
click at [470, 490] on td "Checking ...6001" at bounding box center [579, 491] width 398 height 43
click at [431, 536] on td "Investor Checking" at bounding box center [579, 533] width 398 height 43
click at [766, 84] on link "Upcoming Transfers" at bounding box center [786, 79] width 88 height 15
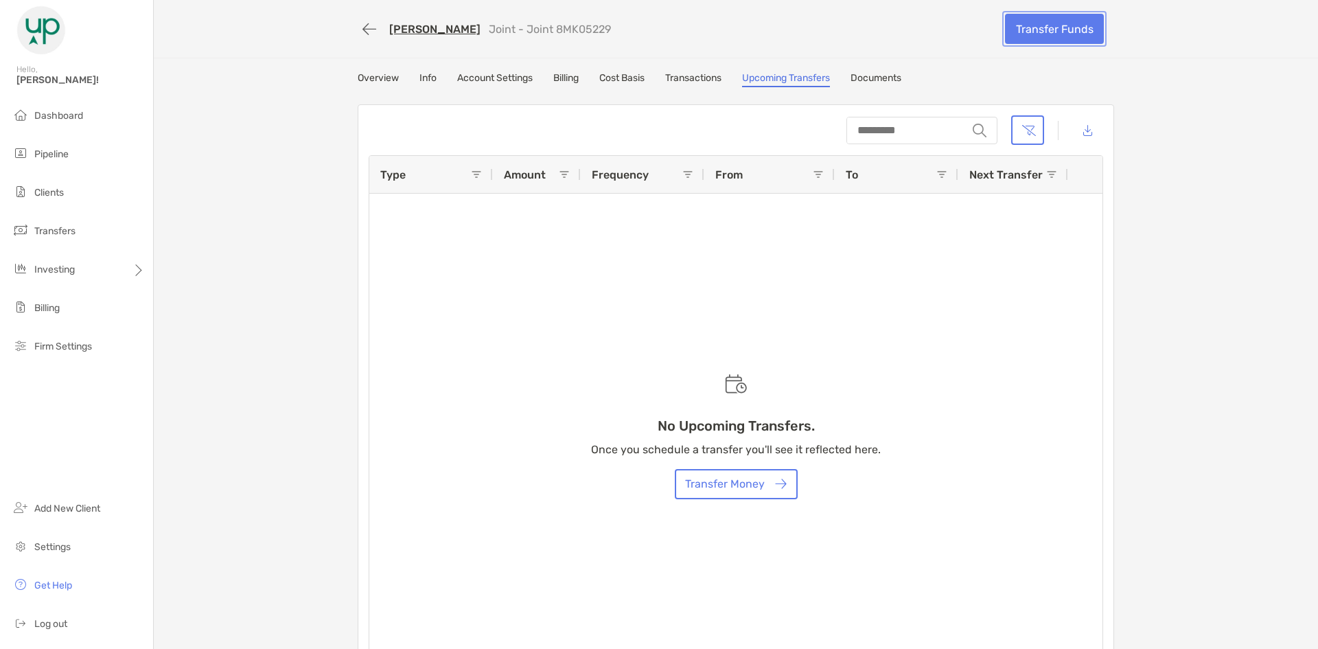
click at [1034, 30] on link "Transfer Funds" at bounding box center [1054, 29] width 99 height 30
click at [699, 77] on link "Transactions" at bounding box center [693, 79] width 56 height 15
